Goal: Information Seeking & Learning: Learn about a topic

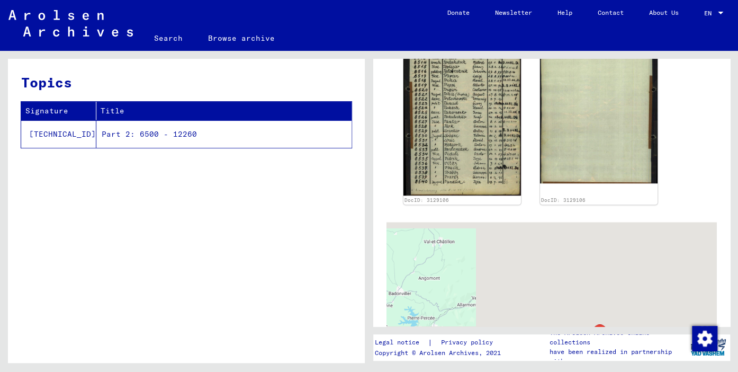
scroll to position [233, 0]
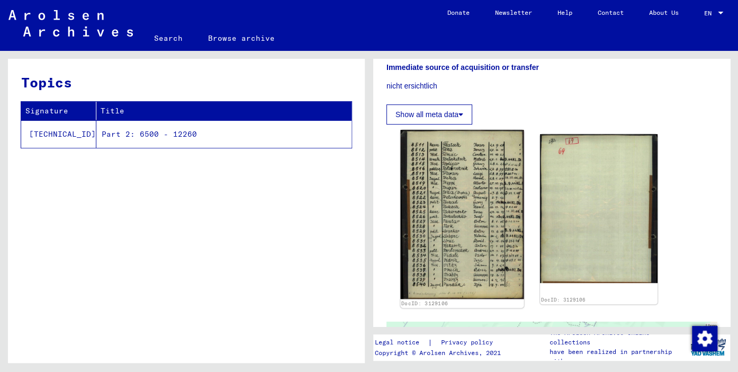
click at [437, 240] on img at bounding box center [461, 214] width 123 height 169
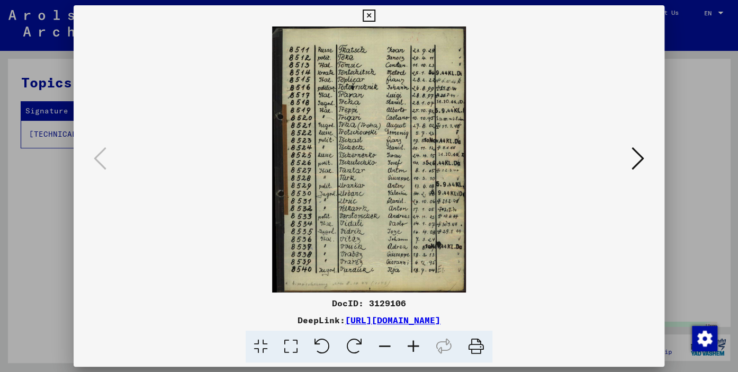
click at [415, 344] on icon at bounding box center [413, 346] width 29 height 32
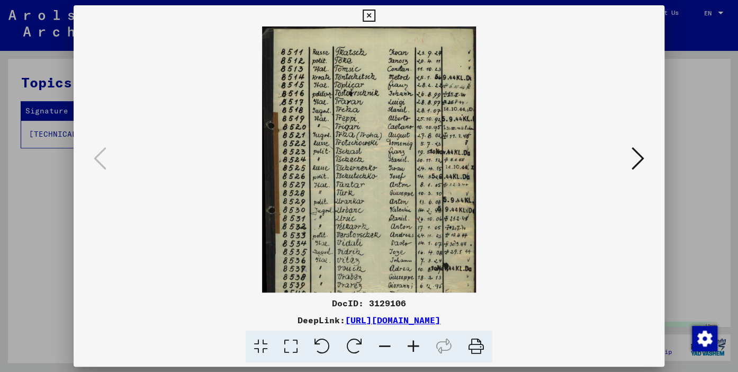
click at [415, 344] on icon at bounding box center [413, 346] width 29 height 32
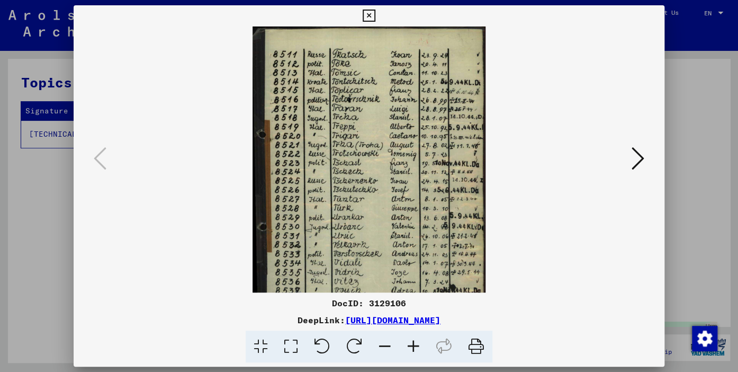
click at [415, 344] on icon at bounding box center [413, 346] width 29 height 32
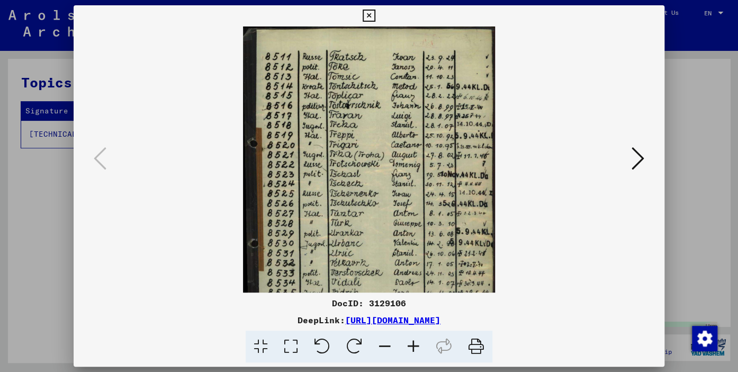
click at [415, 344] on icon at bounding box center [413, 346] width 29 height 32
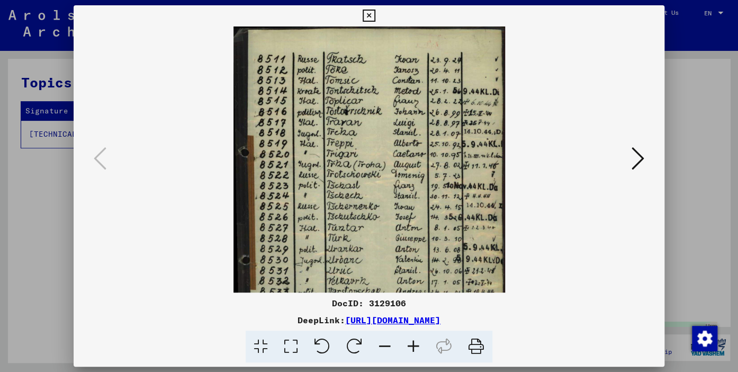
click at [415, 344] on icon at bounding box center [413, 346] width 29 height 32
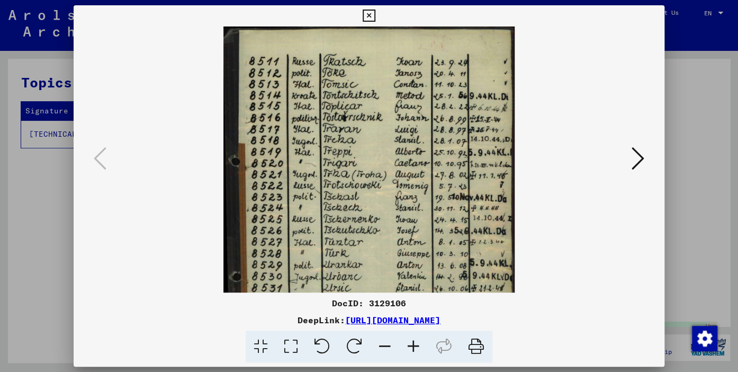
click at [415, 344] on icon at bounding box center [413, 346] width 29 height 32
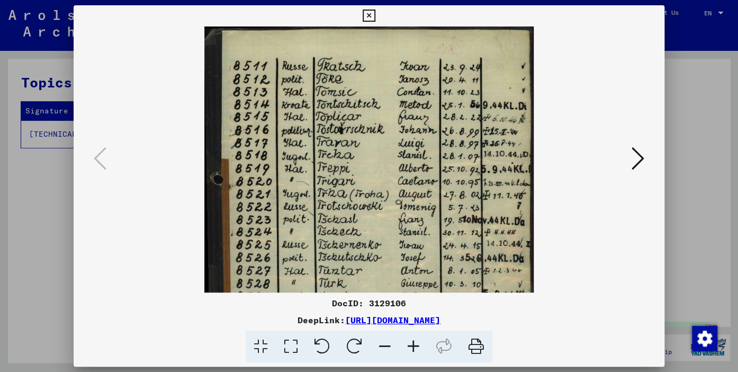
click at [415, 344] on icon at bounding box center [413, 346] width 29 height 32
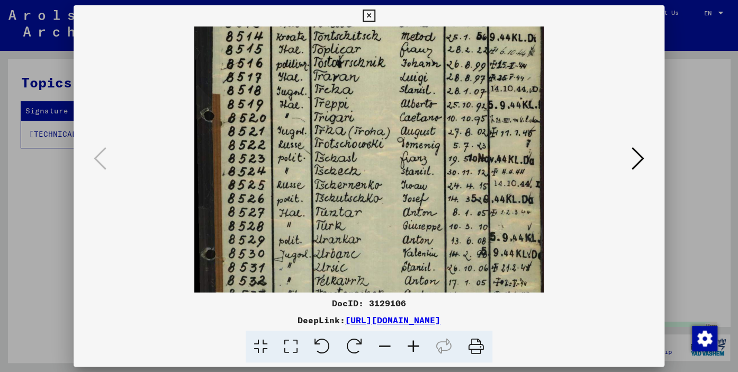
scroll to position [73, 0]
drag, startPoint x: 418, startPoint y: 272, endPoint x: 417, endPoint y: 203, distance: 69.4
click at [417, 203] on img at bounding box center [368, 191] width 349 height 477
click at [638, 162] on icon at bounding box center [637, 158] width 13 height 25
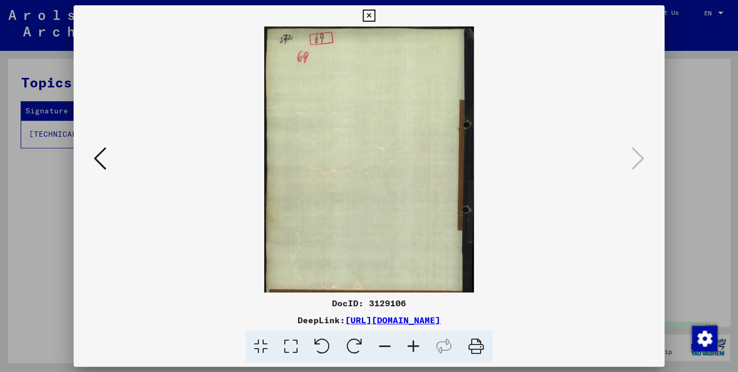
click at [375, 17] on icon at bounding box center [369, 16] width 12 height 13
